Goal: Check status: Check status

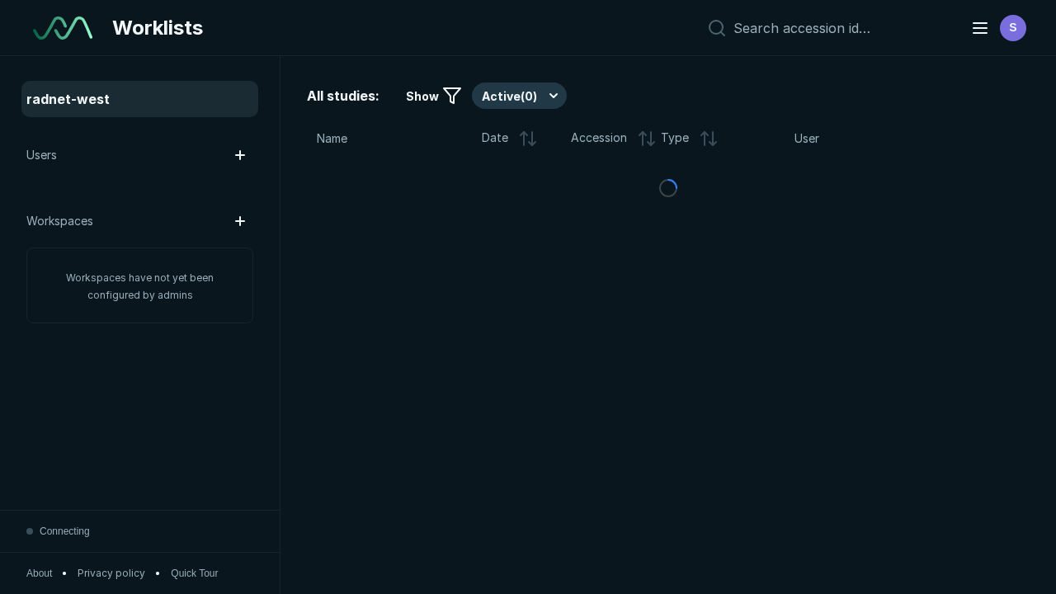
scroll to position [4505, 6872]
